Goal: Transaction & Acquisition: Purchase product/service

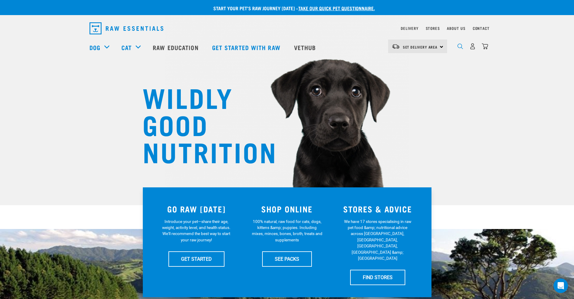
click at [459, 46] on div "dropdown navigation" at bounding box center [460, 46] width 6 height 6
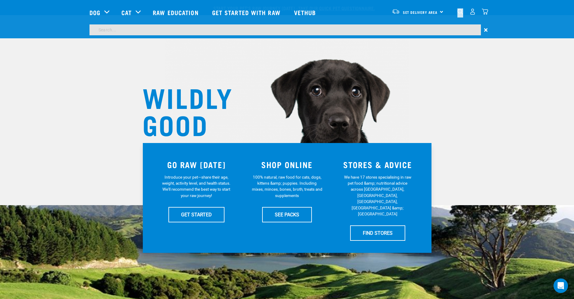
scroll to position [261, 0]
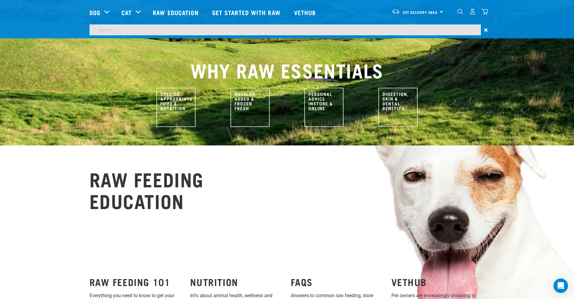
click at [162, 30] on input "search" at bounding box center [286, 29] width 392 height 11
type input "Cannon bones"
